Goal: Information Seeking & Learning: Learn about a topic

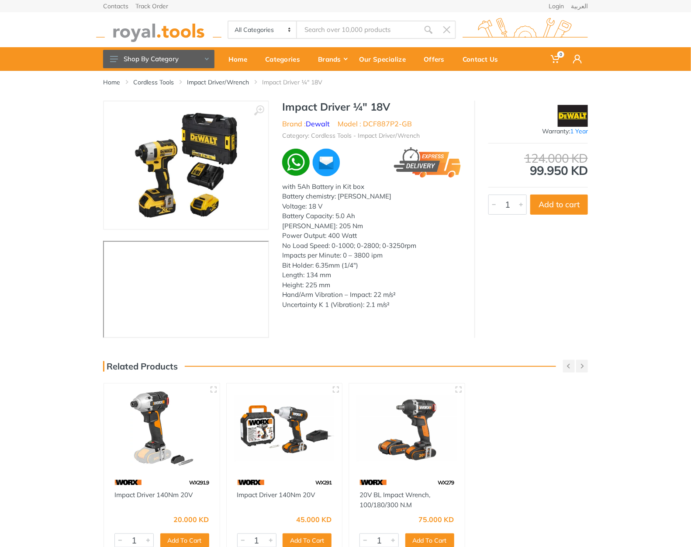
click at [294, 105] on h1 "Impact Driver ¼" 18V" at bounding box center [371, 106] width 179 height 13
click at [307, 108] on h1 "Impact Driver ¼" 18V" at bounding box center [371, 106] width 179 height 13
drag, startPoint x: 307, startPoint y: 108, endPoint x: 395, endPoint y: 108, distance: 88.7
click at [395, 108] on h1 "Impact Driver ¼" 18V" at bounding box center [371, 106] width 179 height 13
copy div "Impact Driver ¼" 18V"
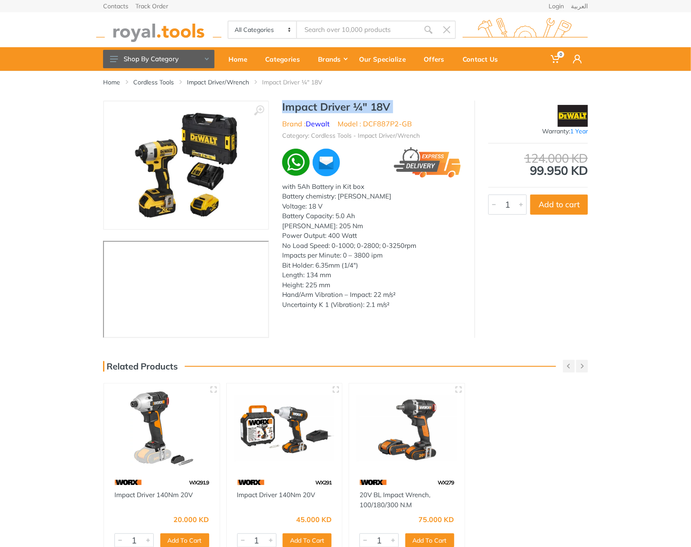
click at [301, 110] on h1 "Impact Driver ¼" 18V" at bounding box center [371, 106] width 179 height 13
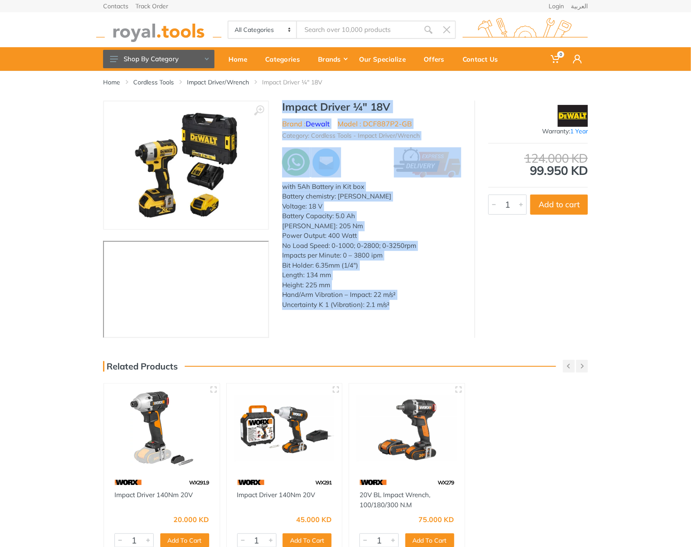
drag, startPoint x: 301, startPoint y: 110, endPoint x: 396, endPoint y: 307, distance: 219.3
click at [396, 307] on div "Impact Driver ¼" 18V Brand : Dewalt Model : DCF887P2-GB Category: Cordless Tool…" at bounding box center [371, 207] width 205 height 214
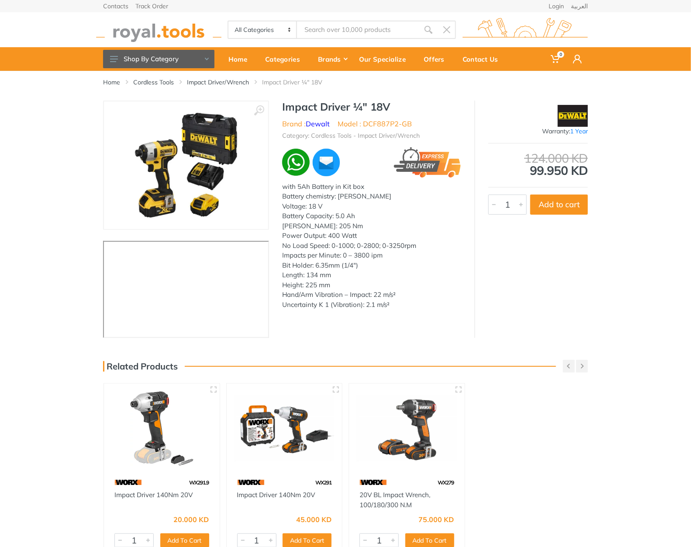
click at [355, 97] on div "Home Cordless Tools Impact Driver/Wrench Impact Driver ¼" 18V" at bounding box center [346, 86] width 498 height 30
click at [291, 106] on h1 "Impact Driver ¼" 18V" at bounding box center [371, 106] width 179 height 13
drag, startPoint x: 291, startPoint y: 106, endPoint x: 391, endPoint y: 106, distance: 100.5
click at [391, 106] on h1 "Impact Driver ¼" 18V" at bounding box center [371, 106] width 179 height 13
copy div "Impact Driver ¼" 18V"
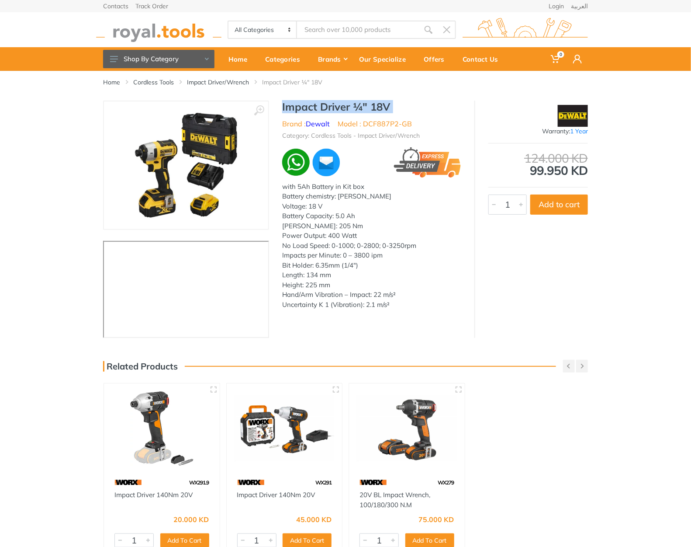
click at [303, 107] on h1 "Impact Driver ¼" 18V" at bounding box center [371, 106] width 179 height 13
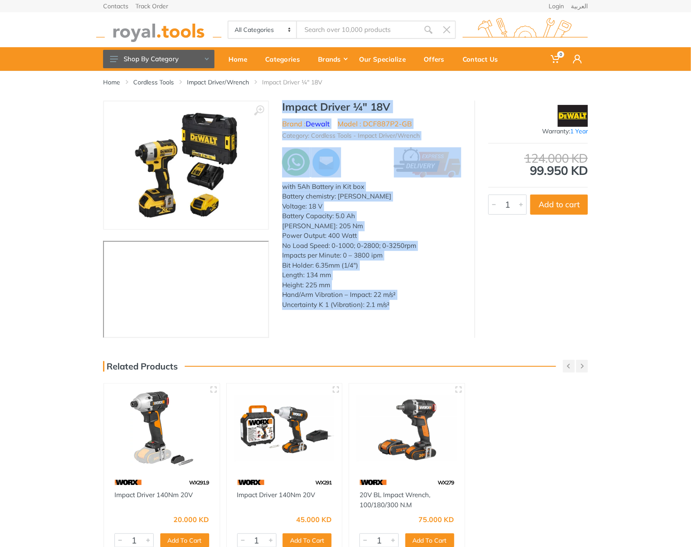
drag, startPoint x: 303, startPoint y: 107, endPoint x: 398, endPoint y: 303, distance: 218.7
click at [398, 303] on div "Impact Driver ¼" 18V Brand : Dewalt Model : DCF887P2-GB Category: Cordless Tool…" at bounding box center [371, 207] width 205 height 214
